Goal: Task Accomplishment & Management: Use online tool/utility

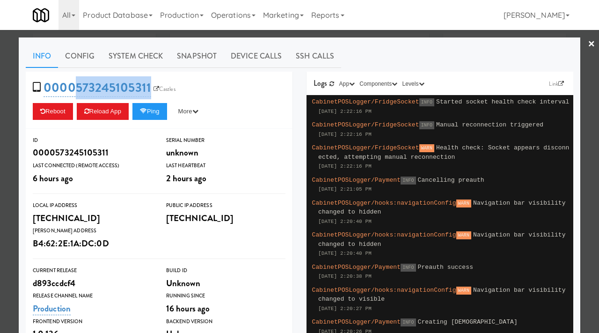
click at [0, 174] on div at bounding box center [299, 166] width 599 height 333
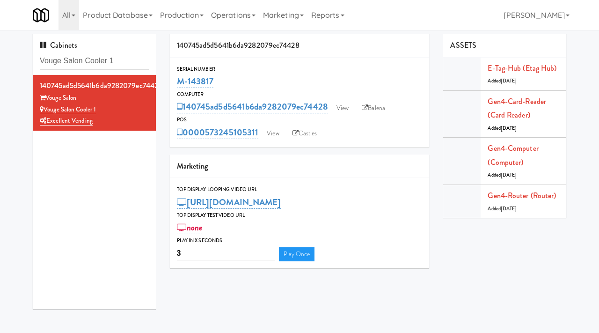
drag, startPoint x: 132, startPoint y: 70, endPoint x: 29, endPoint y: 53, distance: 104.7
click at [29, 53] on div "Cabinets Vouge Salon Cooler 1 140745ad5d5641b6da9282079ec74428 Vouge Salon Voug…" at bounding box center [94, 175] width 137 height 282
click at [131, 63] on input "Vouge Salon Cooler 1" at bounding box center [94, 60] width 109 height 17
drag, startPoint x: 131, startPoint y: 63, endPoint x: 53, endPoint y: 52, distance: 78.5
click at [53, 52] on input "Vouge Salon Cooler 1" at bounding box center [94, 60] width 109 height 17
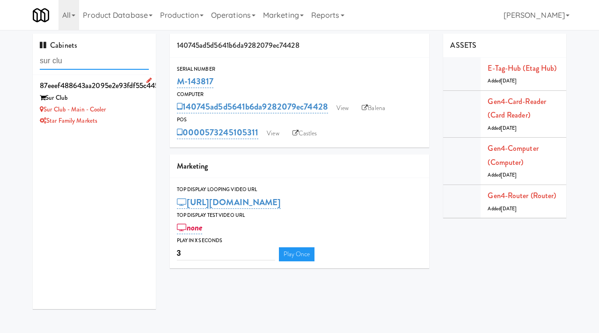
type input "sur clu"
click at [132, 100] on div "Sur Club" at bounding box center [94, 98] width 109 height 12
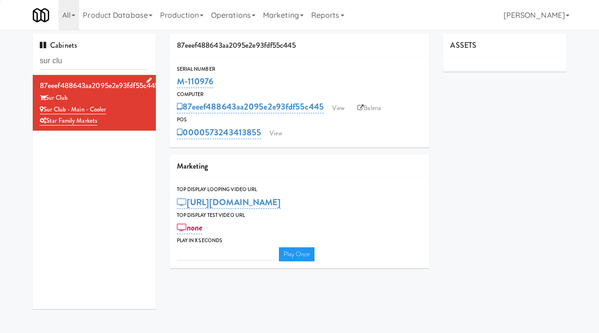
type input "3"
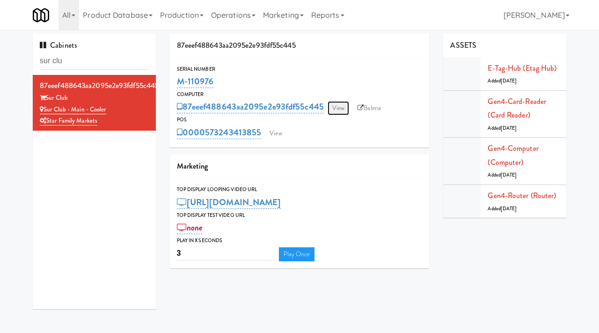
click at [347, 107] on link "View" at bounding box center [338, 108] width 22 height 14
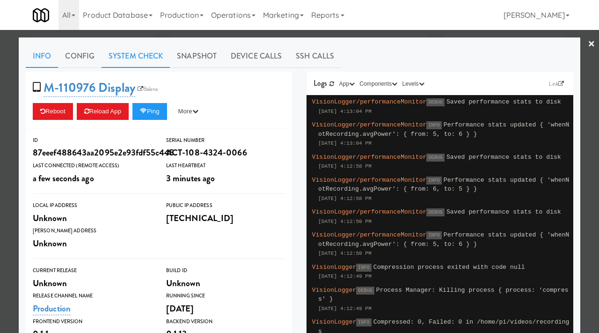
click at [149, 61] on link "System Check" at bounding box center [136, 55] width 68 height 23
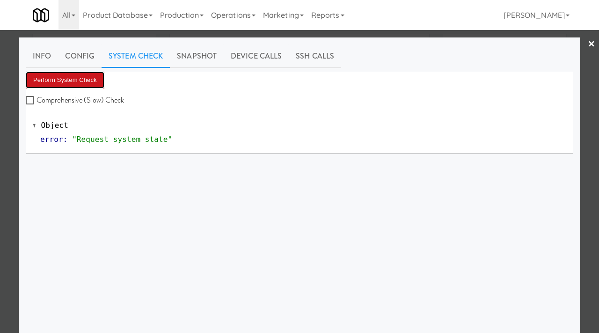
click at [93, 81] on button "Perform System Check" at bounding box center [65, 80] width 79 height 17
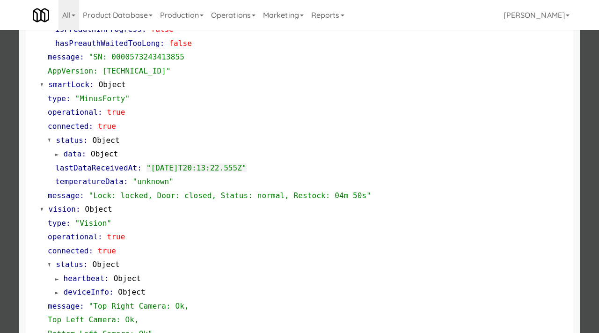
scroll to position [211, 0]
